Goal: Task Accomplishment & Management: Use online tool/utility

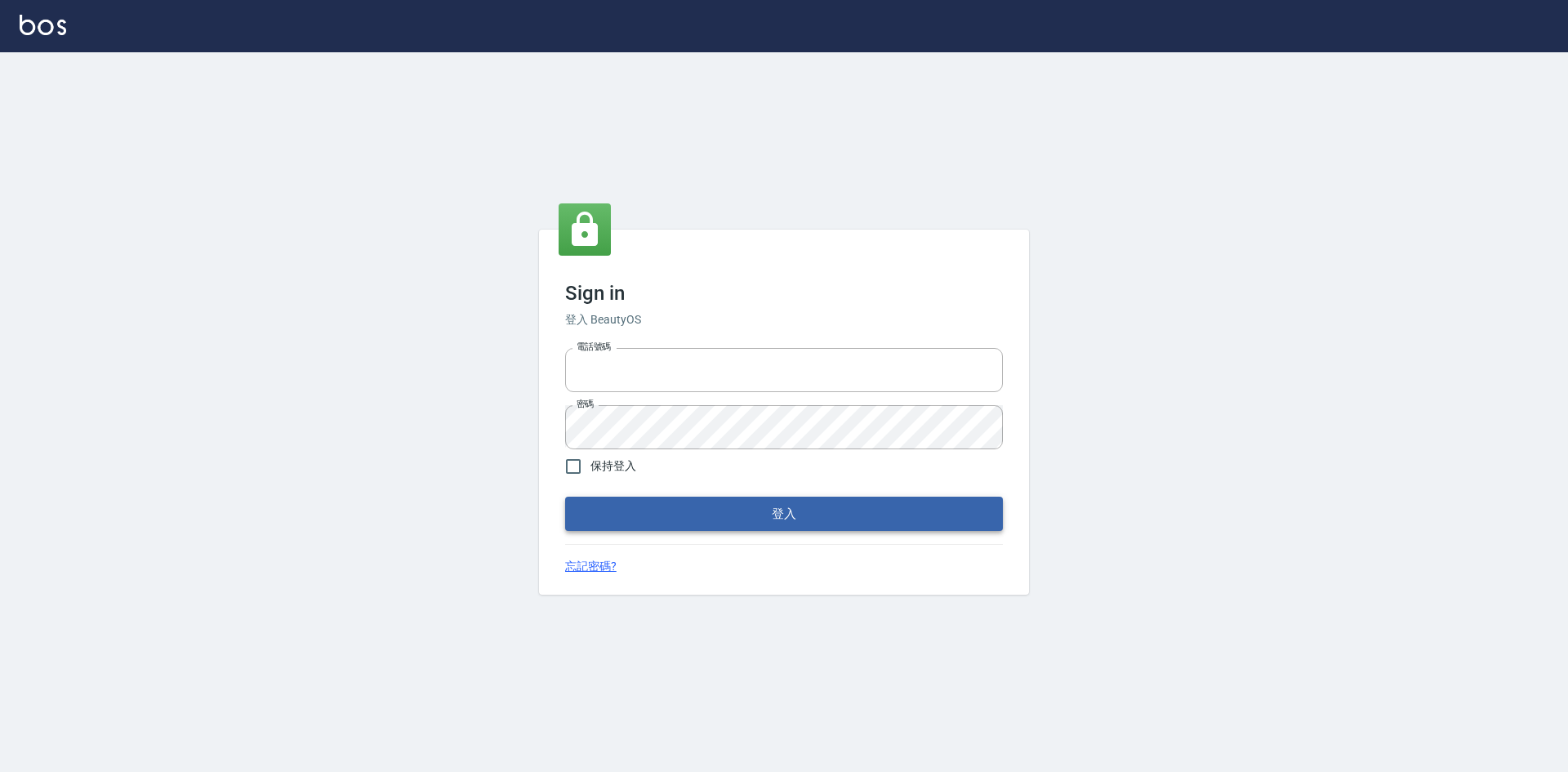
type input "0963852741"
click at [676, 519] on button "登入" at bounding box center [784, 514] width 437 height 35
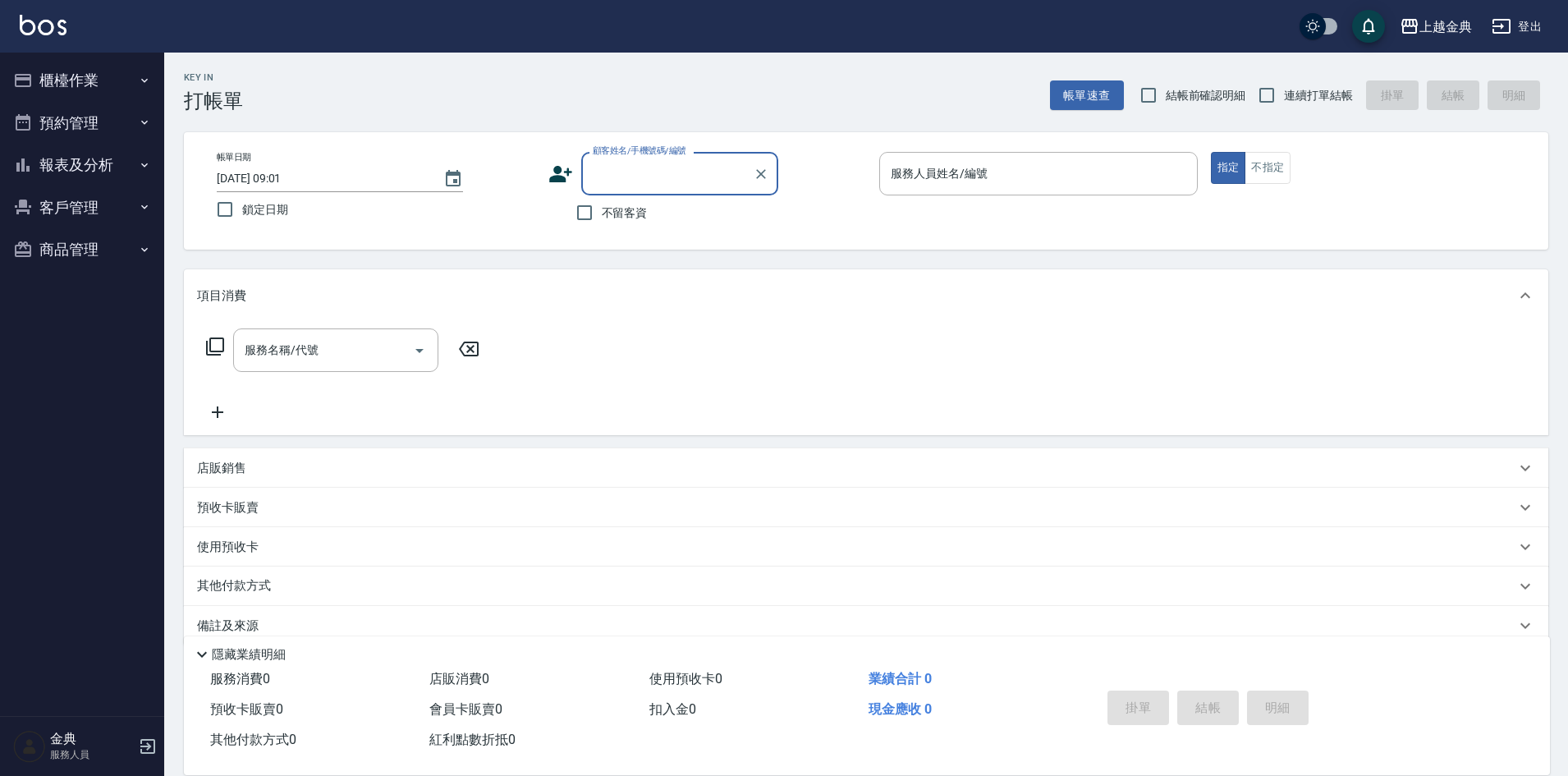
click at [123, 84] on button "櫃檯作業" at bounding box center [82, 81] width 151 height 43
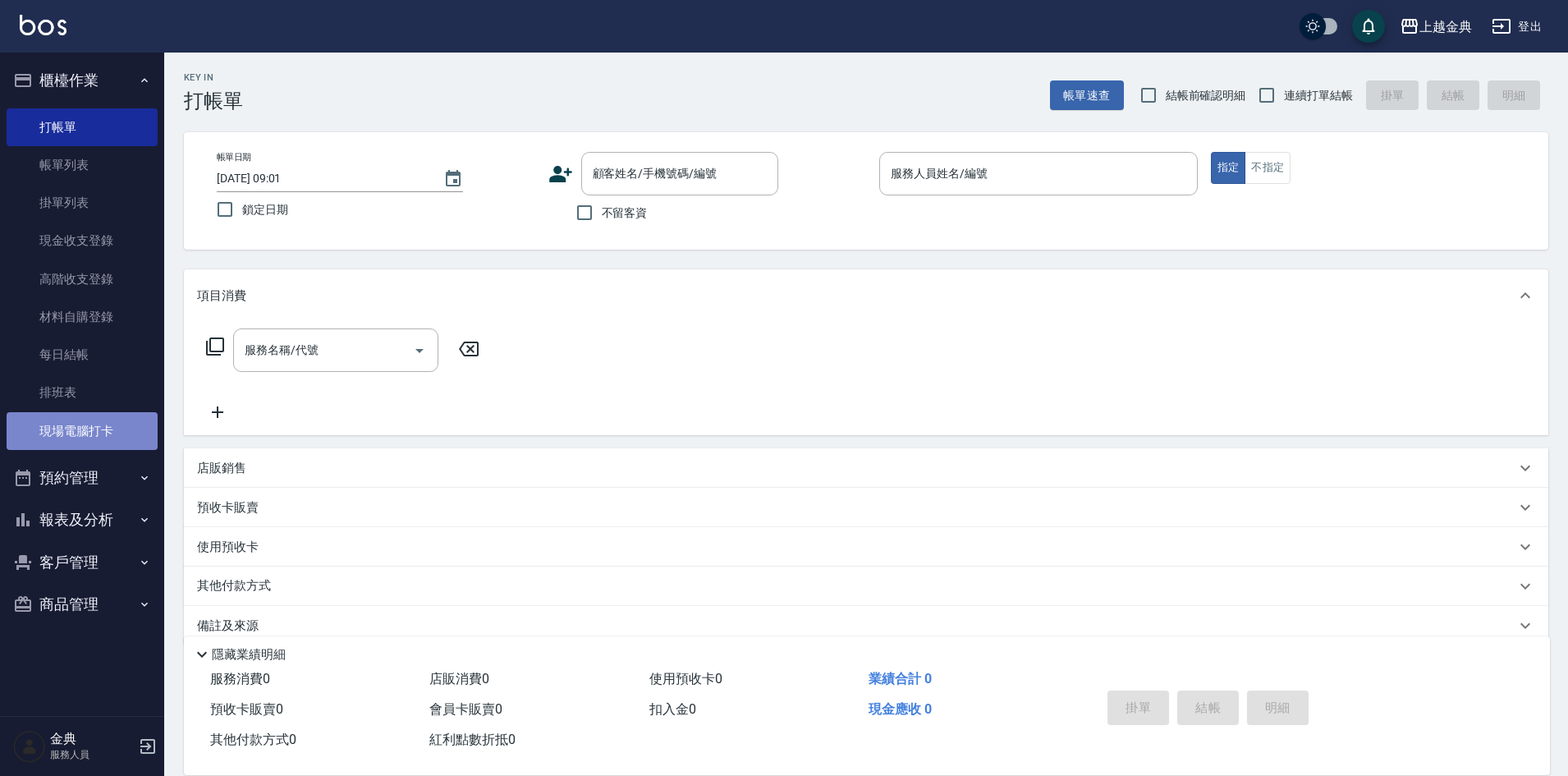
click at [89, 426] on link "現場電腦打卡" at bounding box center [82, 431] width 151 height 38
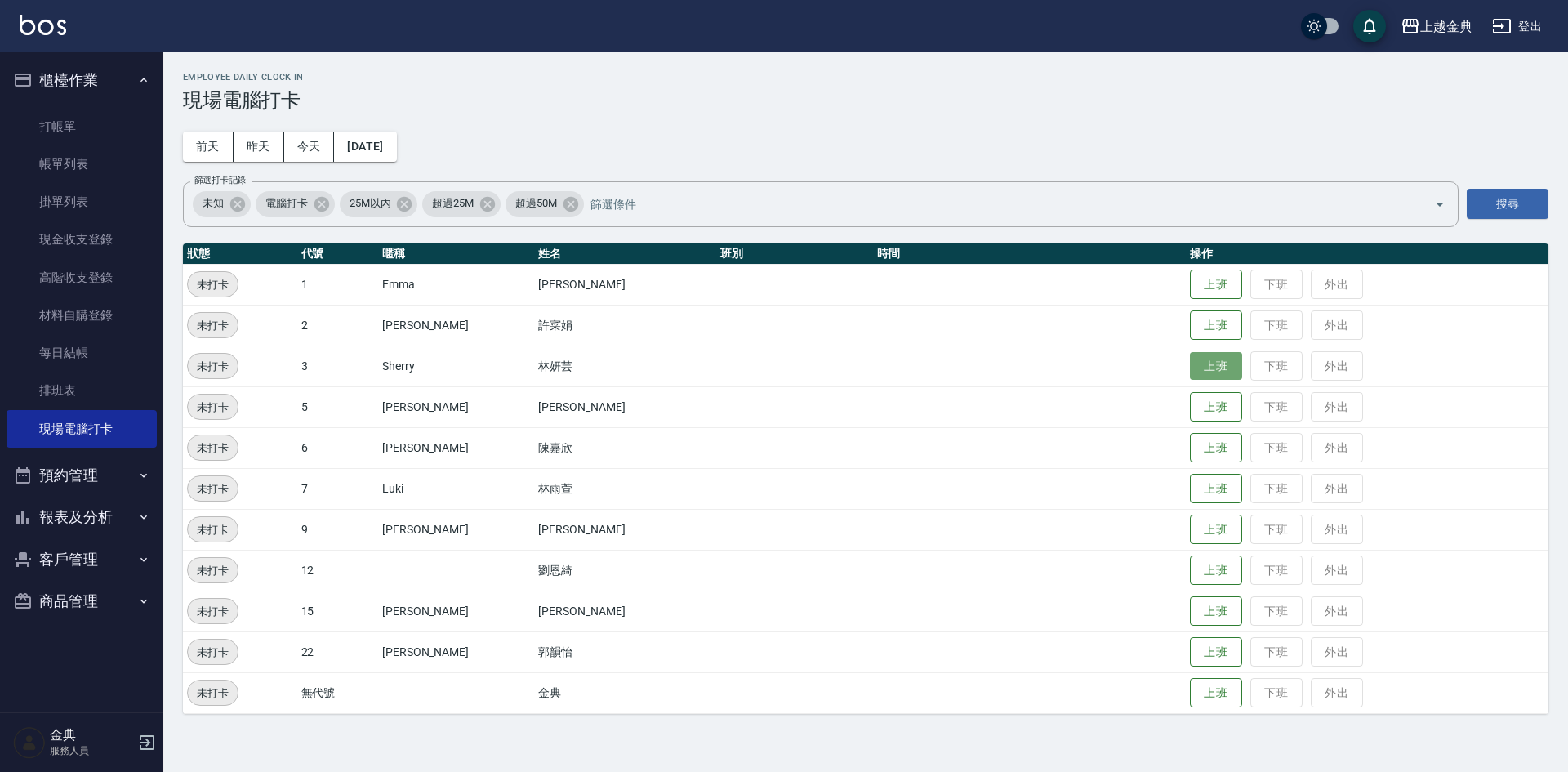
click at [1190, 367] on button "上班" at bounding box center [1215, 365] width 52 height 28
click at [1200, 649] on button "上班" at bounding box center [1215, 652] width 52 height 28
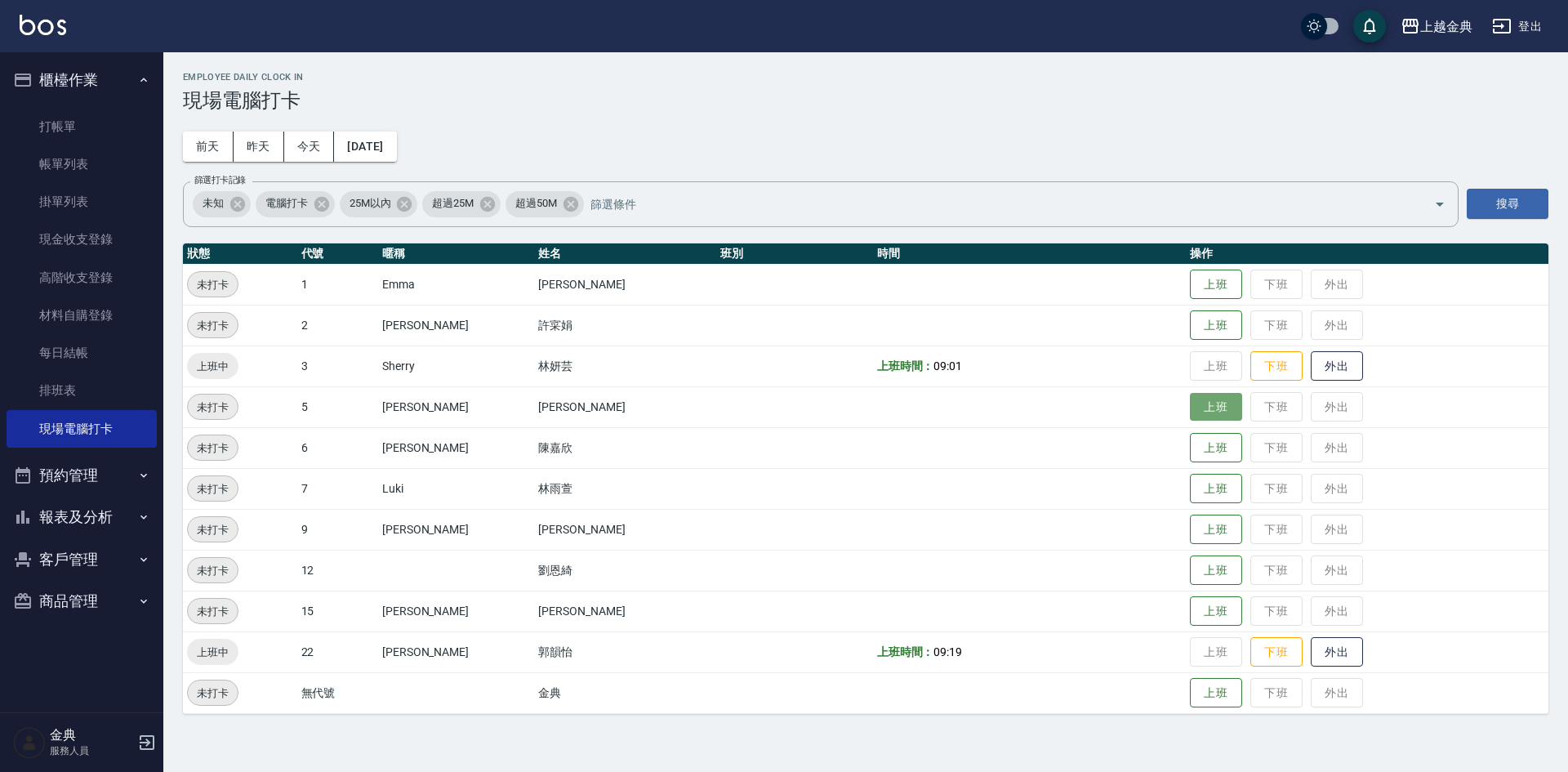
click at [1194, 412] on button "上班" at bounding box center [1215, 407] width 52 height 28
click at [1190, 571] on button "上班" at bounding box center [1215, 570] width 52 height 28
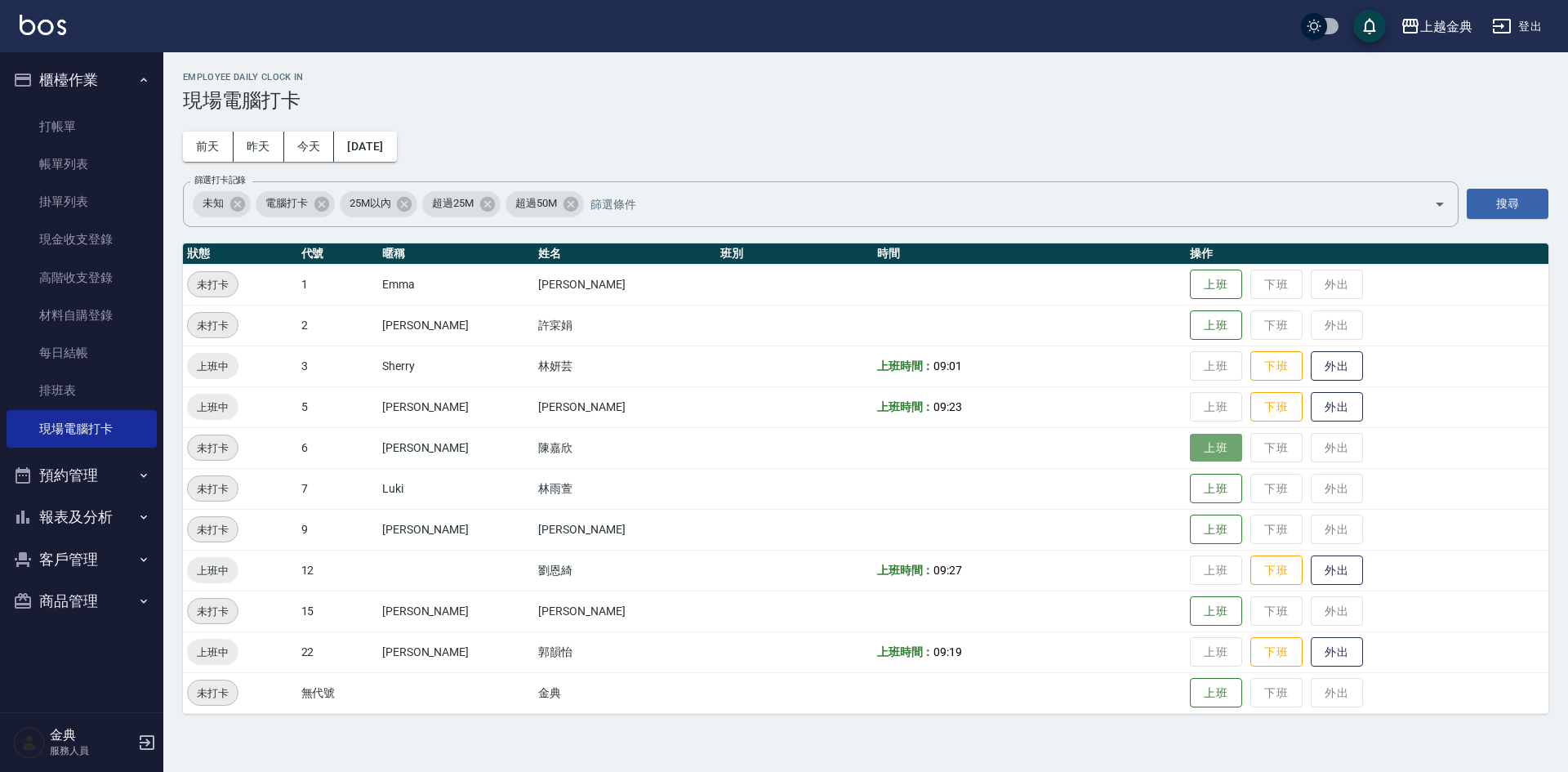
click at [1193, 450] on button "上班" at bounding box center [1215, 448] width 52 height 28
